Goal: Task Accomplishment & Management: Use online tool/utility

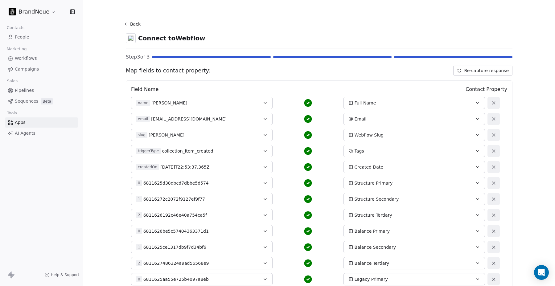
click at [467, 70] on button "Re-capture response" at bounding box center [482, 71] width 59 height 10
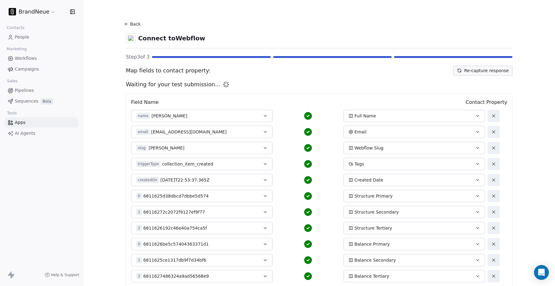
click at [27, 59] on span "Workflows" at bounding box center [26, 58] width 22 height 6
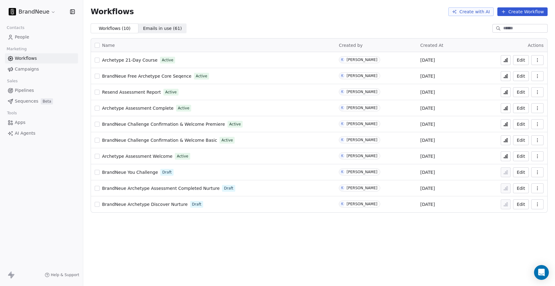
click at [138, 76] on span "BrandNeue Free Archetype Core Seqence" at bounding box center [146, 76] width 89 height 5
click at [131, 108] on span "Archetype Assessment Complete" at bounding box center [138, 108] width 72 height 5
click at [144, 92] on span "Resend Assessment Report" at bounding box center [131, 92] width 59 height 5
click at [147, 94] on span "Resend Assessment Report" at bounding box center [131, 92] width 59 height 5
click at [134, 108] on span "Archetype Assessment Complete" at bounding box center [138, 108] width 72 height 5
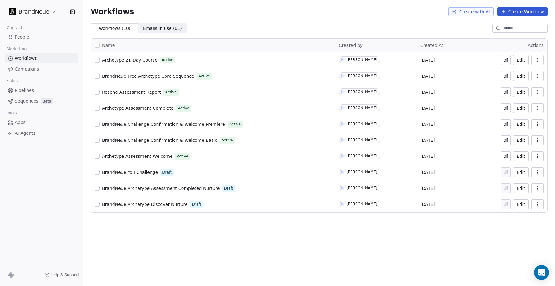
click at [538, 91] on icon "button" at bounding box center [537, 92] width 5 height 5
click at [520, 118] on span "Duplicate" at bounding box center [522, 117] width 21 height 6
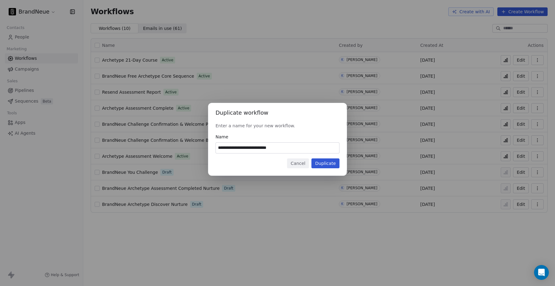
drag, startPoint x: 233, startPoint y: 147, endPoint x: 203, endPoint y: 147, distance: 30.2
click at [203, 147] on div "**********" at bounding box center [277, 143] width 555 height 100
click at [265, 147] on input "**********" at bounding box center [277, 148] width 123 height 10
type input "**********"
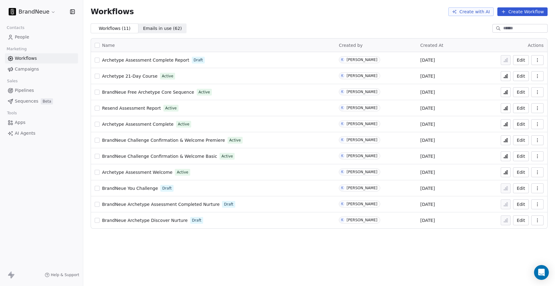
click at [130, 124] on span "Archetype Assessment Complete" at bounding box center [138, 124] width 72 height 5
click at [153, 59] on span "Archetype Assessment Complete Report" at bounding box center [145, 60] width 87 height 5
click at [538, 125] on icon "button" at bounding box center [537, 124] width 5 height 5
click at [143, 123] on span "Archetype Assessment Complete" at bounding box center [138, 124] width 72 height 5
click at [156, 60] on span "Archetype Assessment Complete Report" at bounding box center [145, 60] width 87 height 5
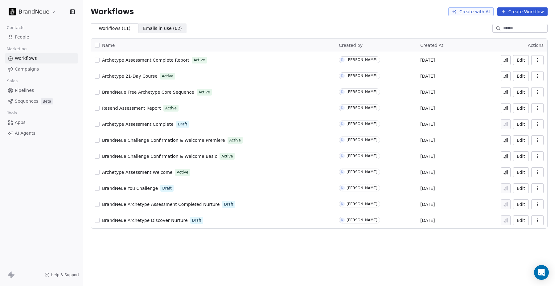
click at [504, 60] on icon at bounding box center [505, 60] width 5 height 5
click at [120, 108] on span "Resend Assessment Report" at bounding box center [131, 108] width 59 height 5
click at [506, 109] on icon at bounding box center [505, 108] width 5 height 5
